Goal: Navigation & Orientation: Find specific page/section

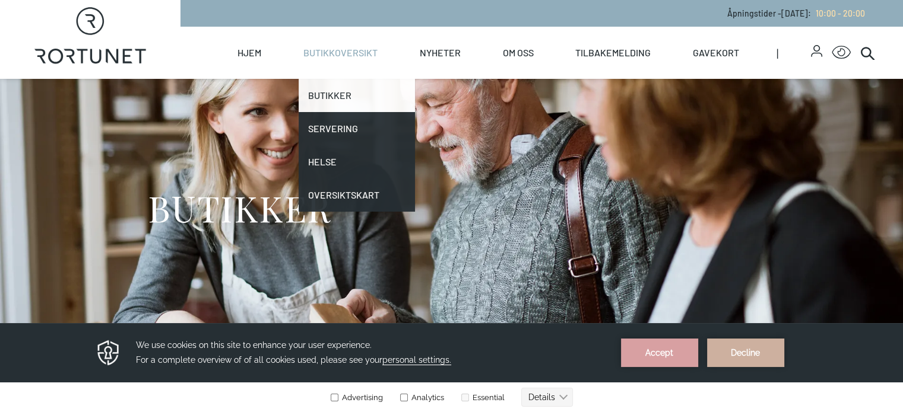
click at [379, 93] on link "Butikker" at bounding box center [356, 95] width 116 height 33
click at [373, 94] on link "Butikker" at bounding box center [356, 95] width 116 height 33
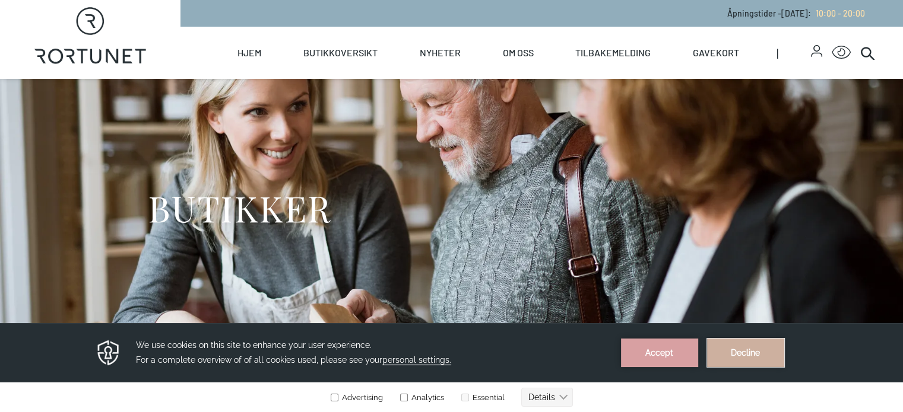
click at [741, 357] on button "Decline" at bounding box center [745, 353] width 77 height 28
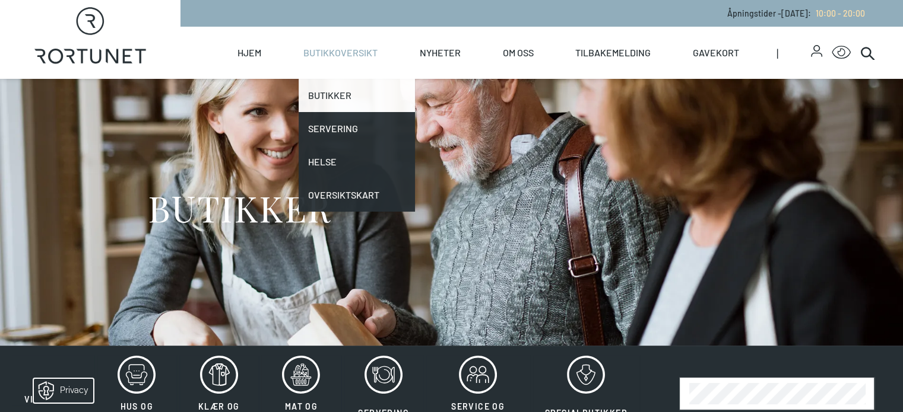
click at [376, 93] on link "Butikker" at bounding box center [356, 95] width 116 height 33
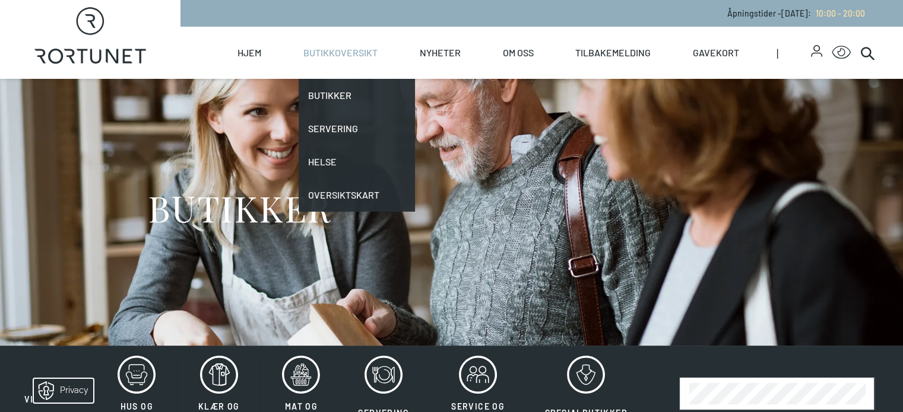
click at [374, 54] on link "Butikkoversikt" at bounding box center [340, 53] width 74 height 52
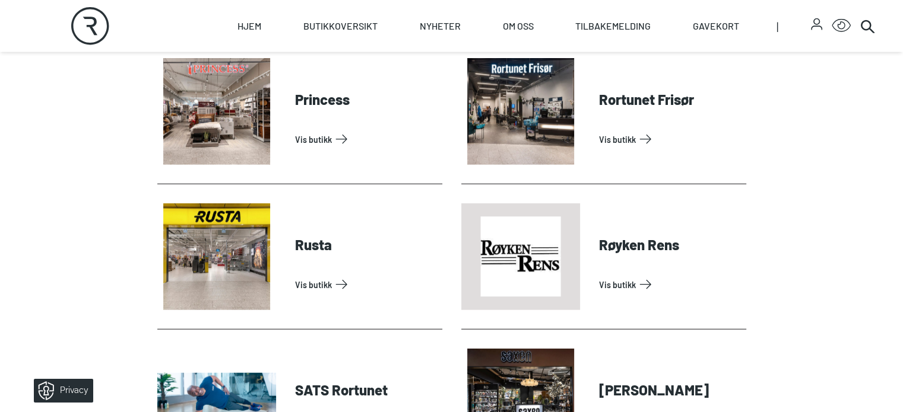
scroll to position [2839, 0]
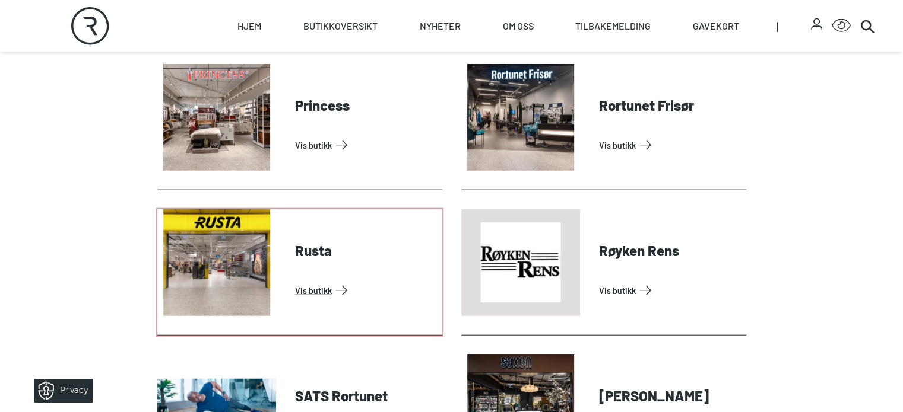
click at [295, 300] on link "Vis butikk" at bounding box center [366, 290] width 142 height 19
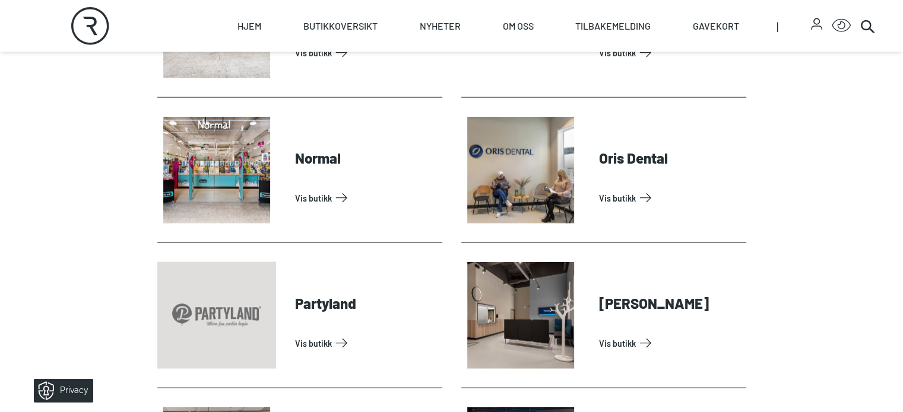
scroll to position [2394, 0]
